Goal: Find contact information: Find contact information

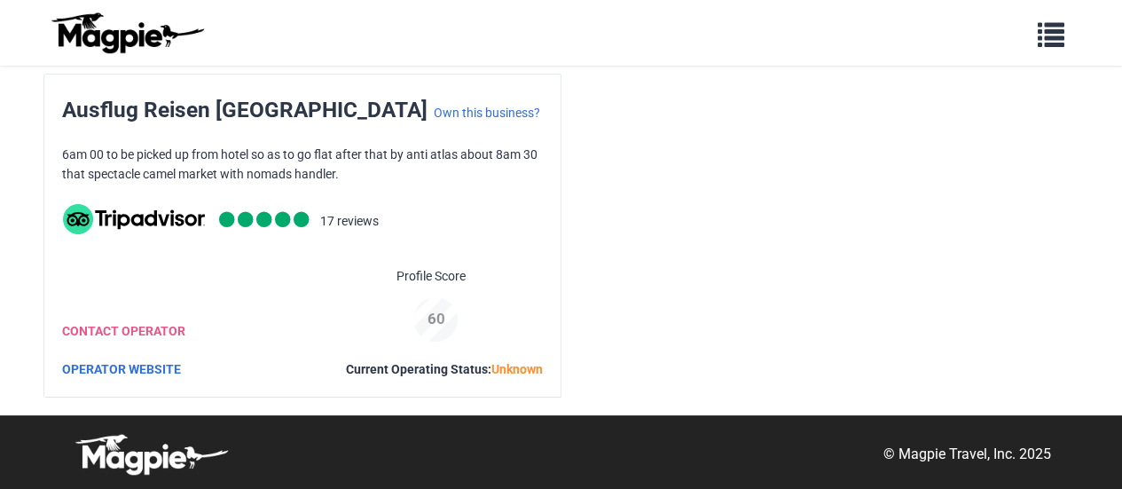
scroll to position [13, 0]
click at [114, 333] on link "CONTACT OPERATOR" at bounding box center [123, 331] width 123 height 14
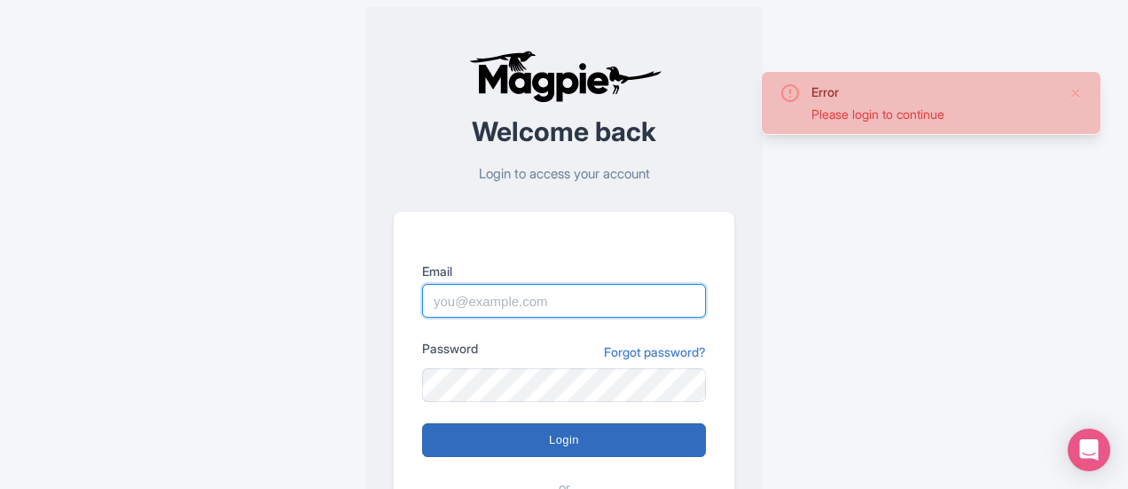
type input "ausflugreisenmorokko@gmail.com"
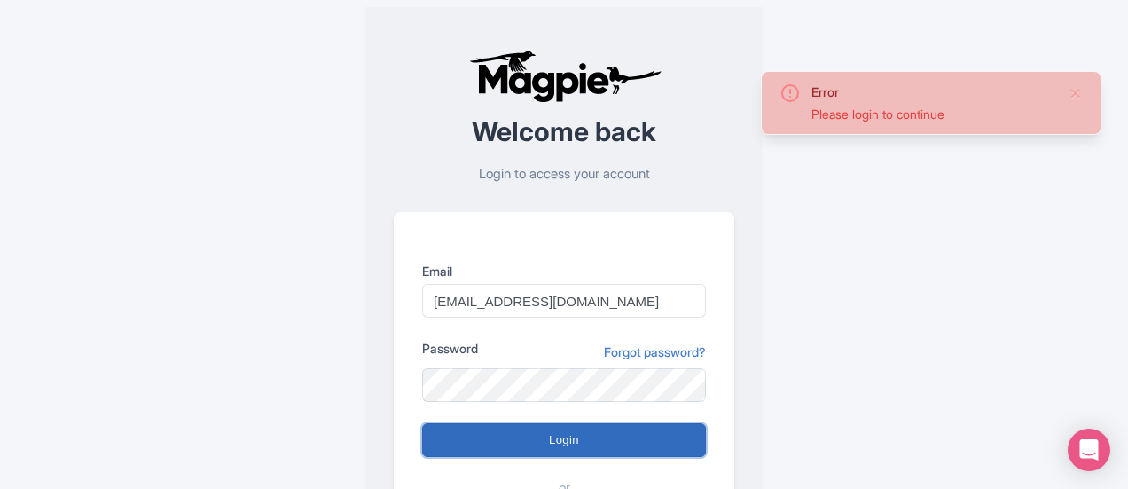
click at [559, 438] on input "Login" at bounding box center [564, 440] width 284 height 34
type input "Logging in..."
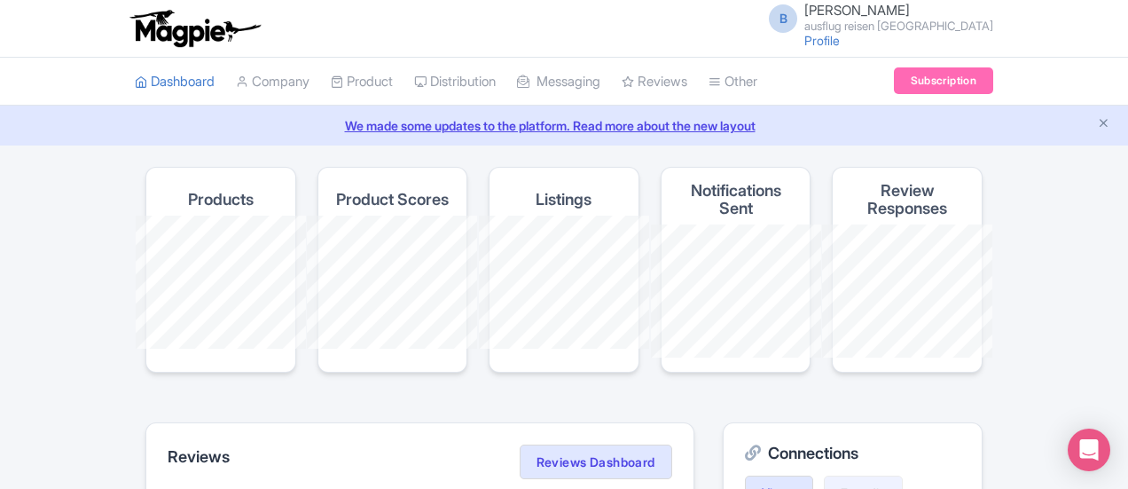
click at [993, 27] on small "ausflug reisen [GEOGRAPHIC_DATA]" at bounding box center [898, 26] width 189 height 12
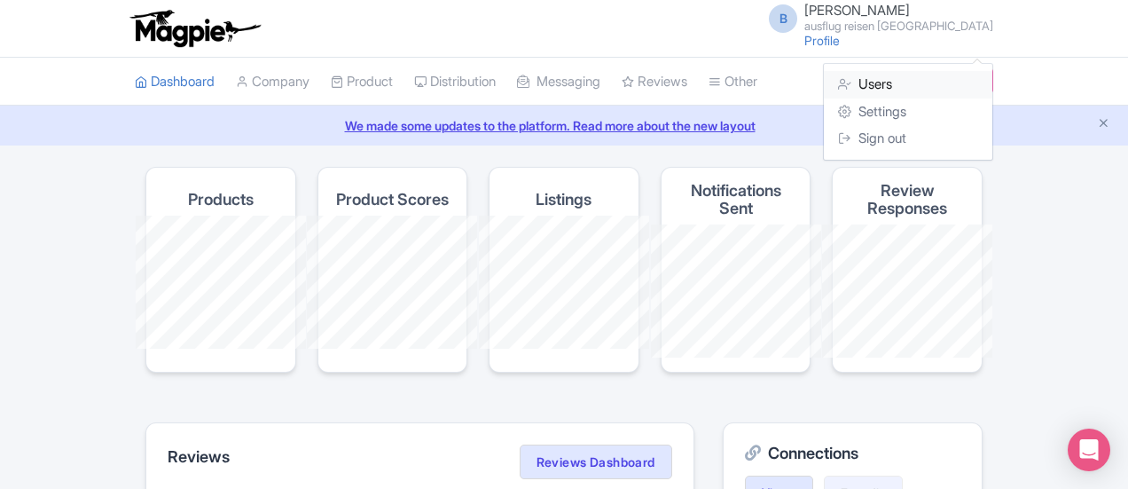
click at [992, 87] on link "Users" at bounding box center [908, 84] width 169 height 27
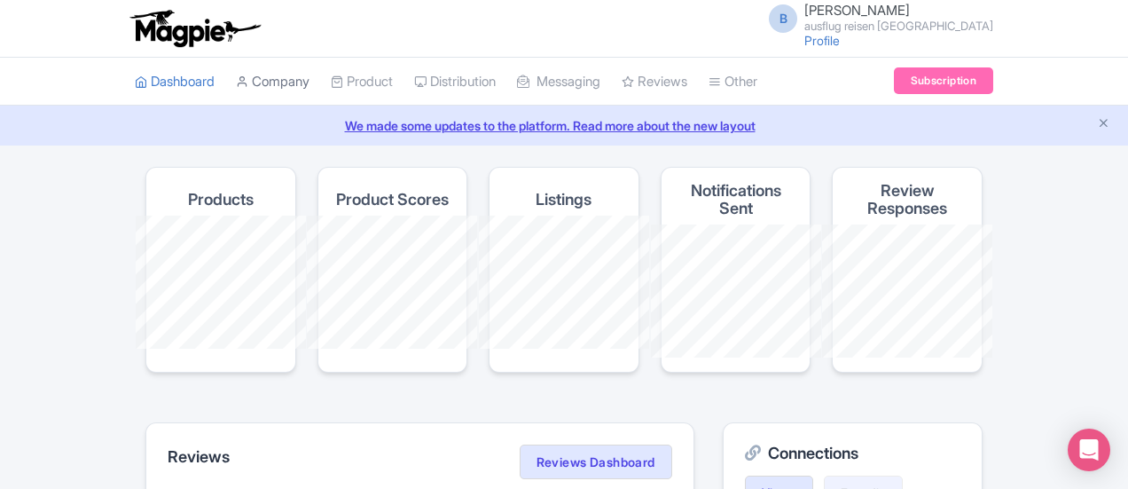
click at [236, 82] on link "Company" at bounding box center [273, 82] width 74 height 49
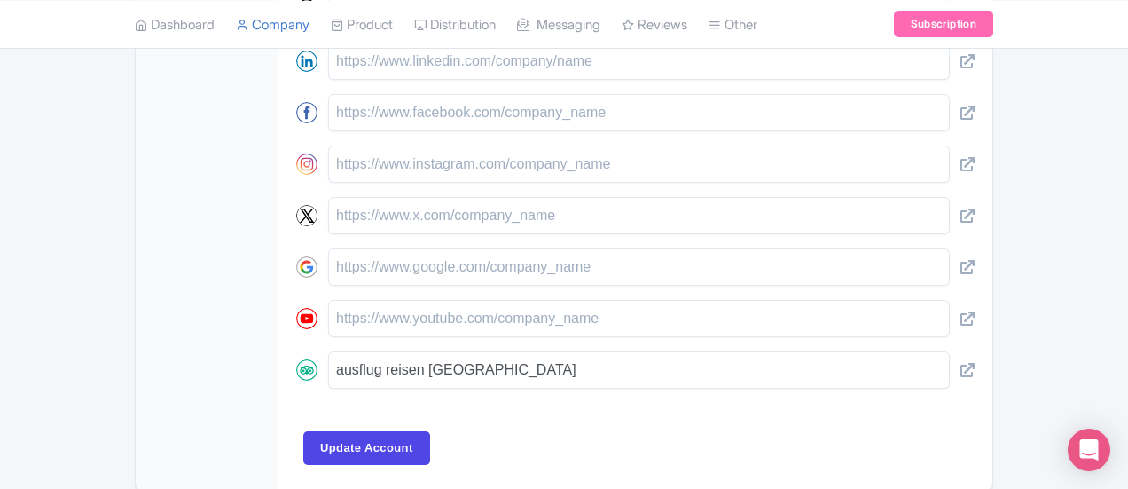
scroll to position [969, 0]
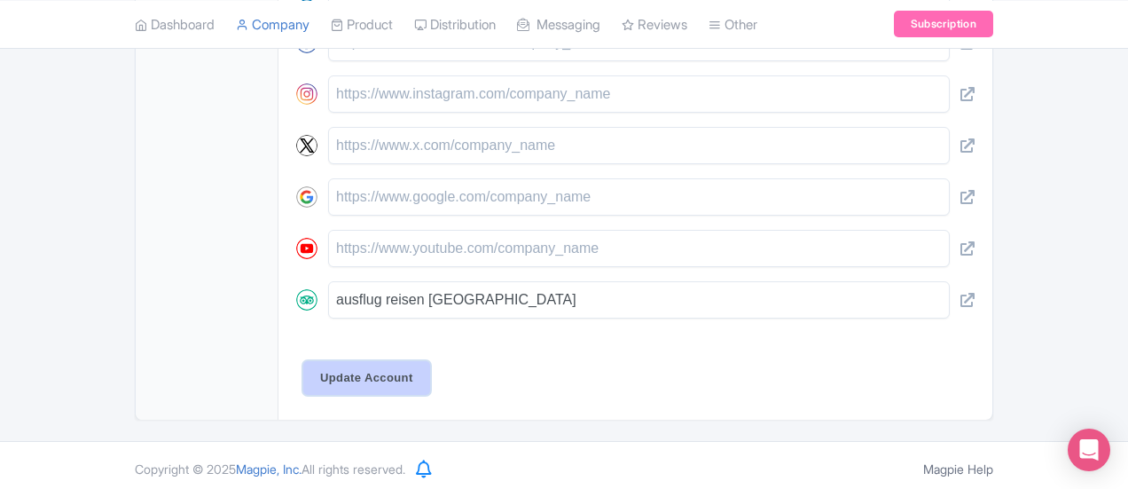
click at [303, 375] on input "Update Account" at bounding box center [366, 378] width 127 height 34
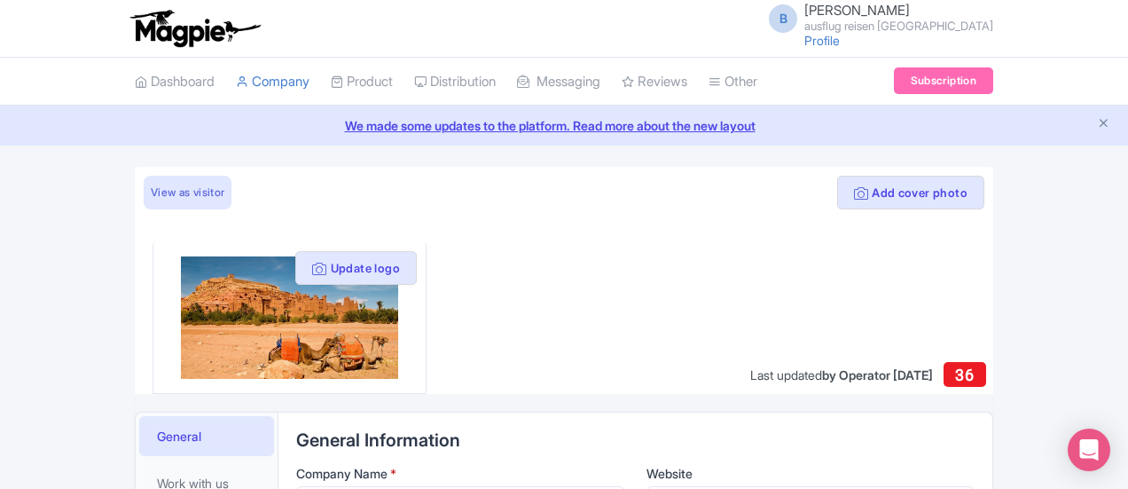
click at [157, 435] on span "General" at bounding box center [179, 436] width 44 height 19
click at [135, 86] on link "Dashboard" at bounding box center [175, 82] width 80 height 49
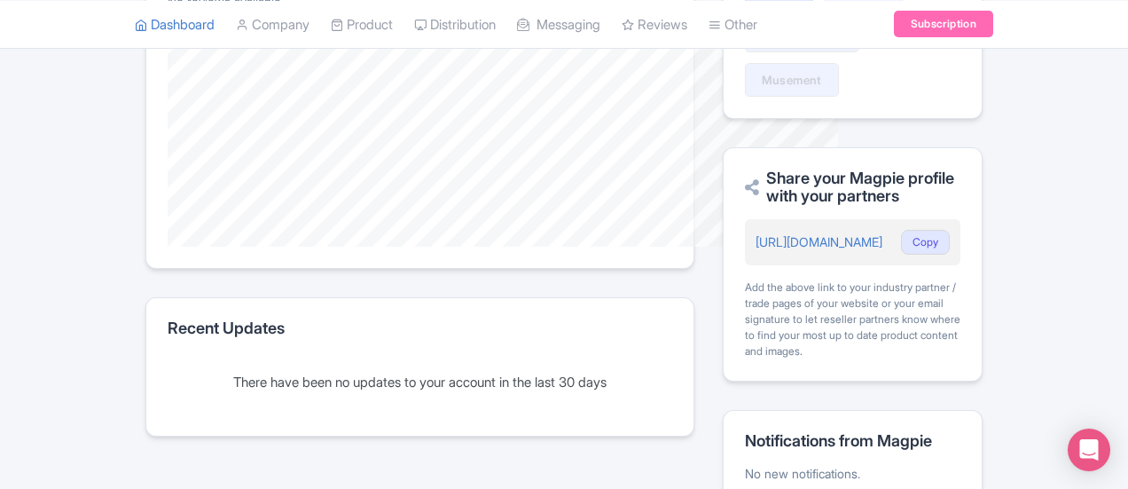
scroll to position [502, 0]
click at [881, 233] on link "[URL][DOMAIN_NAME]" at bounding box center [819, 240] width 127 height 15
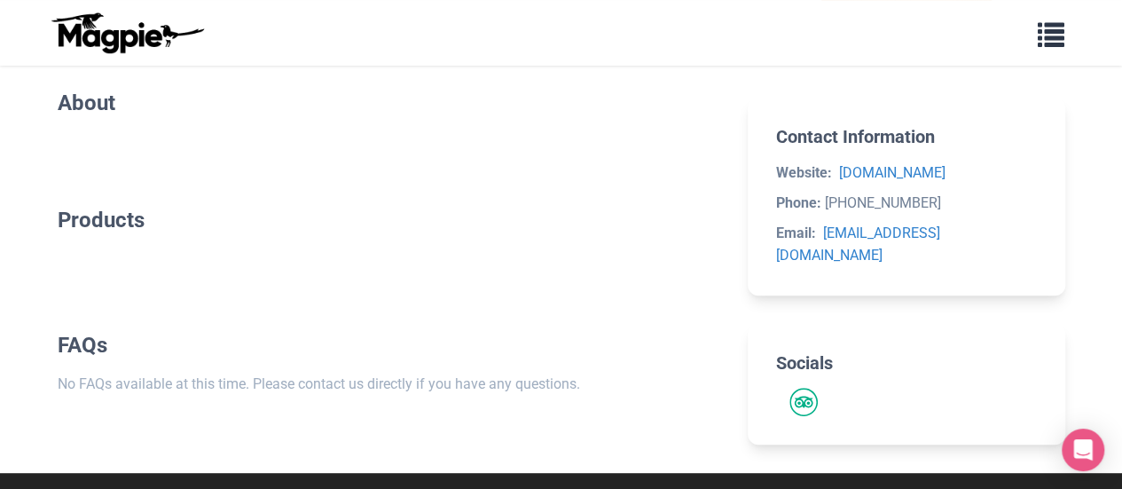
scroll to position [244, 0]
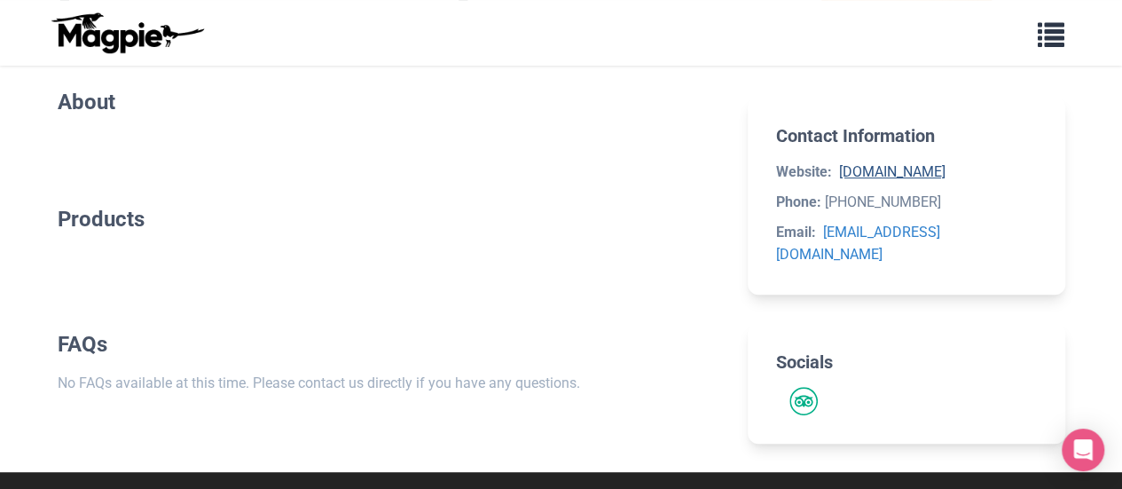
click at [866, 180] on link "[DOMAIN_NAME]" at bounding box center [892, 171] width 106 height 17
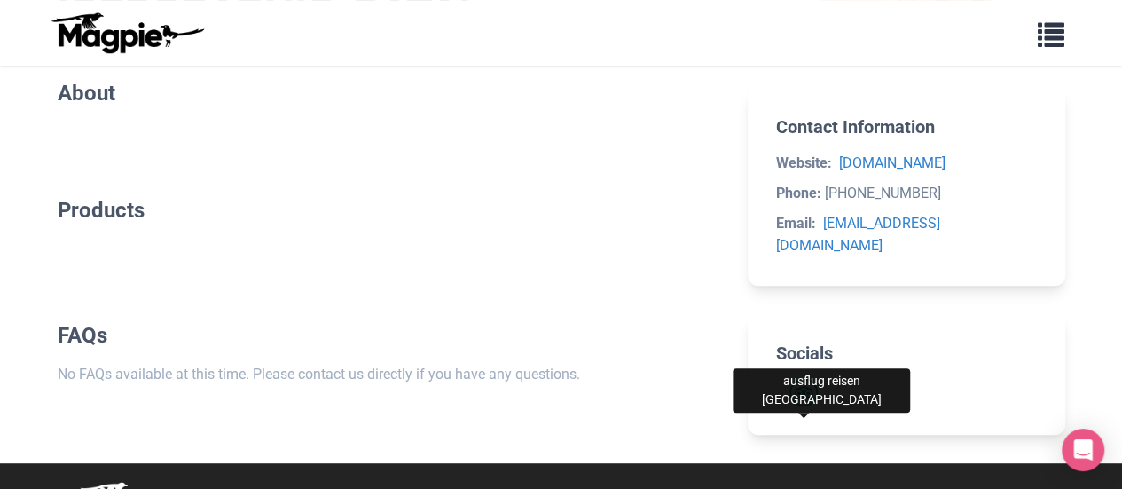
scroll to position [324, 0]
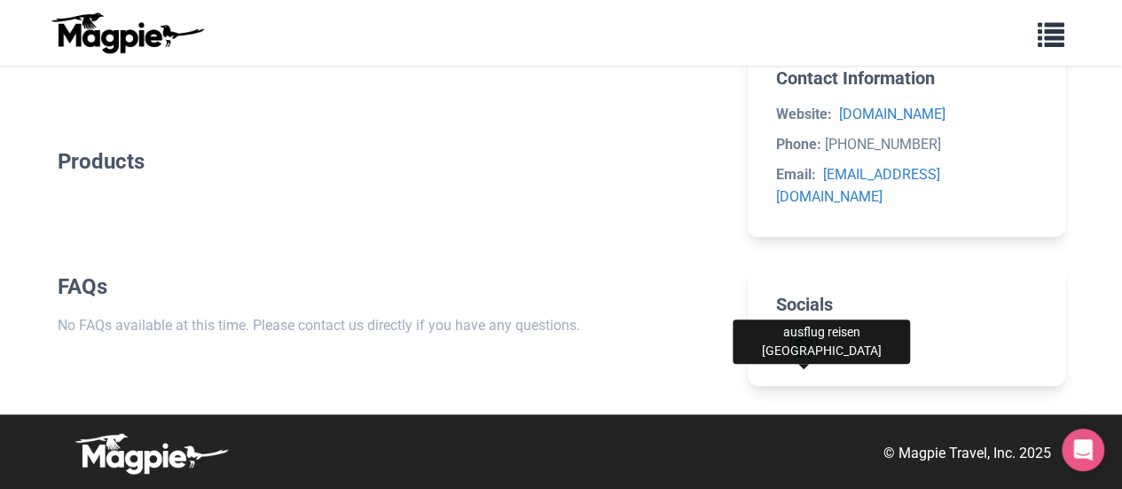
click at [804, 333] on img "Tripadvisor" at bounding box center [803, 343] width 28 height 28
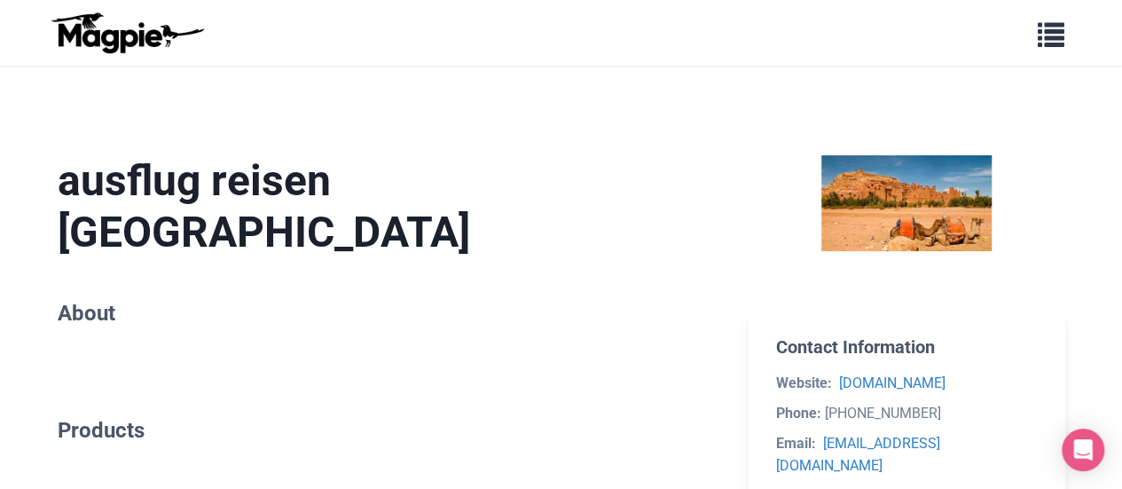
scroll to position [0, 0]
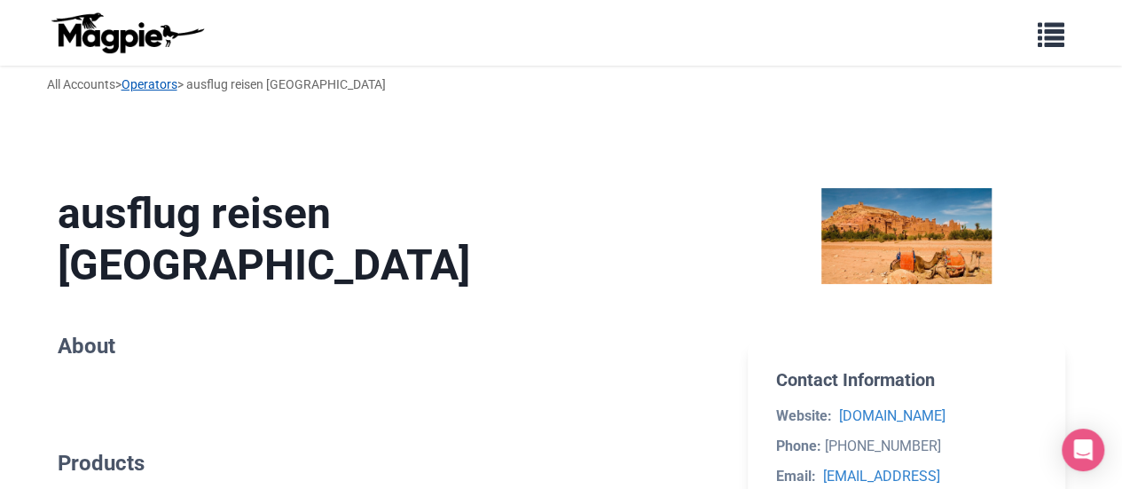
click at [155, 84] on link "Operators" at bounding box center [150, 84] width 56 height 14
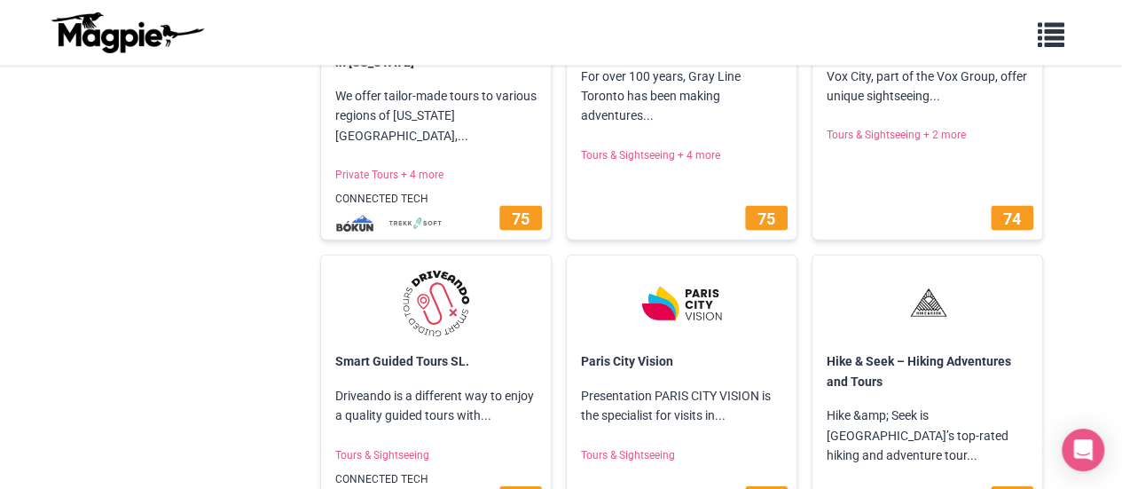
scroll to position [22048, 0]
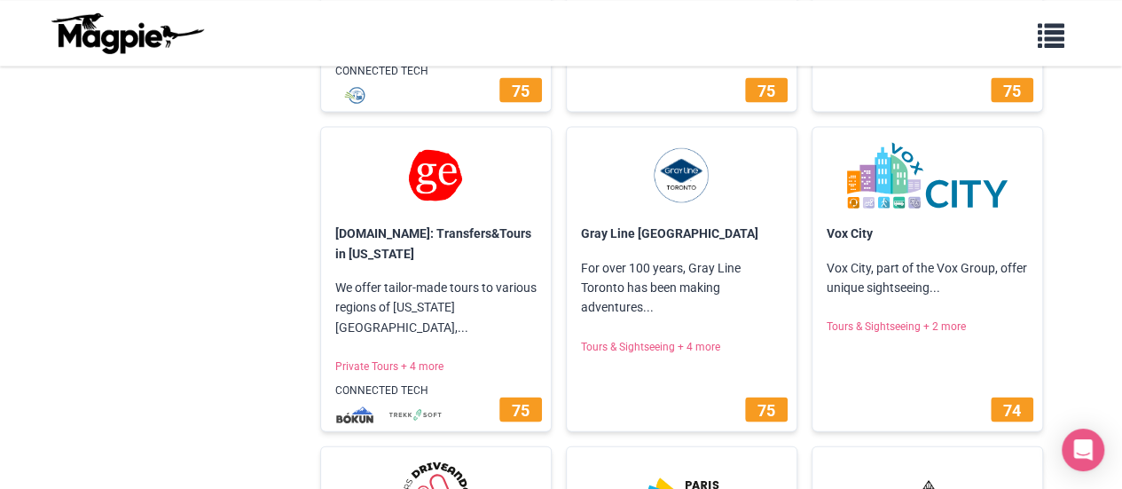
scroll to position [21861, 0]
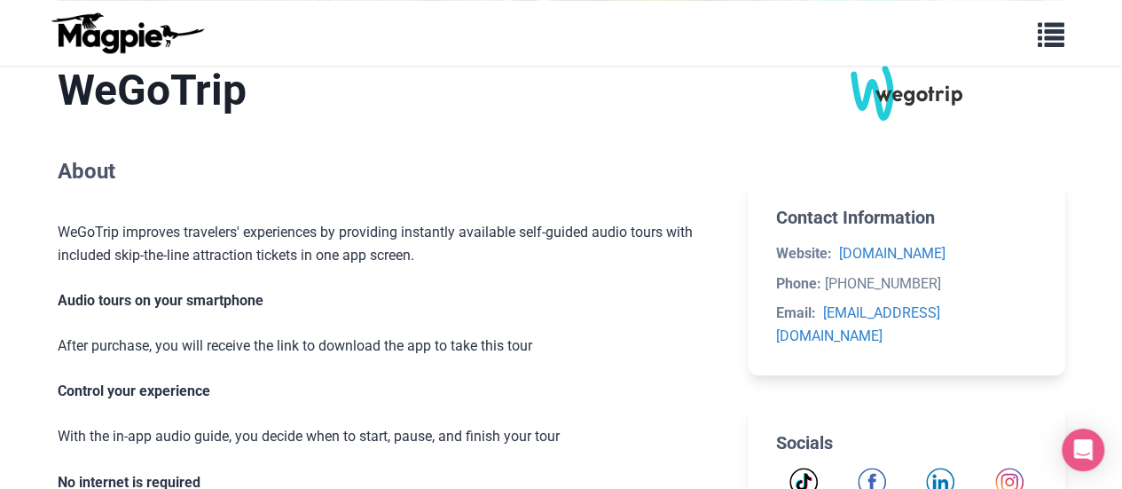
scroll to position [460, 0]
click at [867, 310] on link "[EMAIL_ADDRESS][DOMAIN_NAME]" at bounding box center [858, 323] width 164 height 40
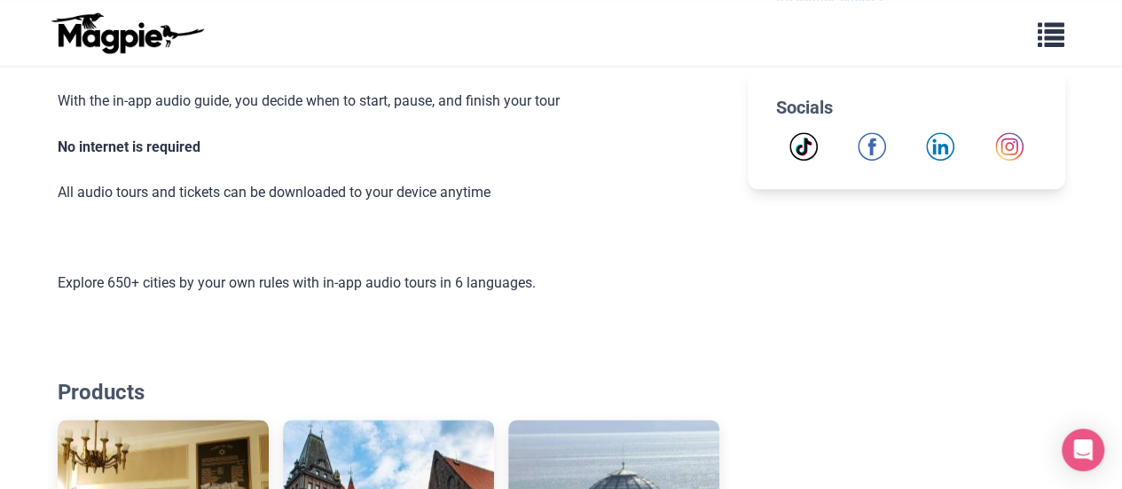
scroll to position [0, 0]
